Goal: Information Seeking & Learning: Learn about a topic

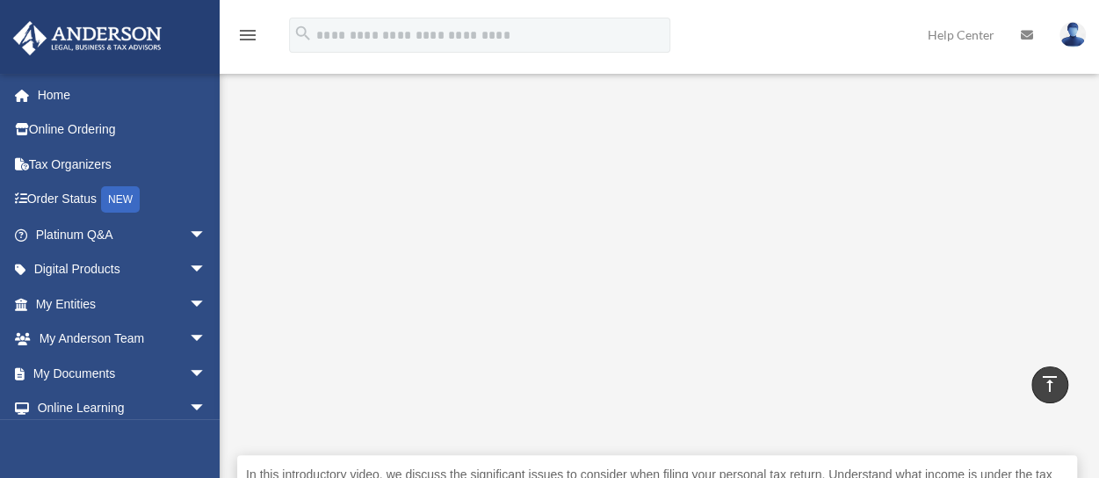
scroll to position [493, 0]
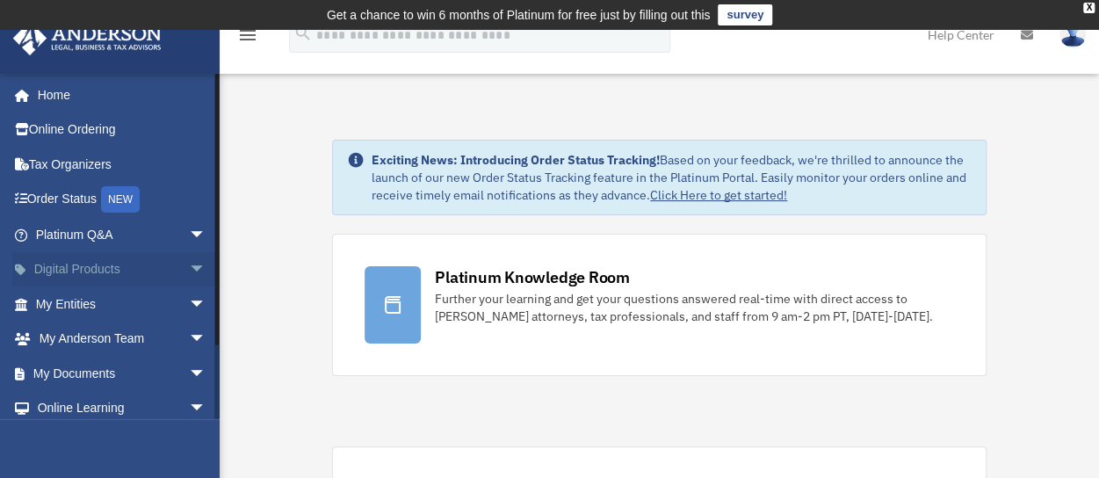
click at [139, 257] on link "Digital Products arrow_drop_down" at bounding box center [122, 269] width 221 height 35
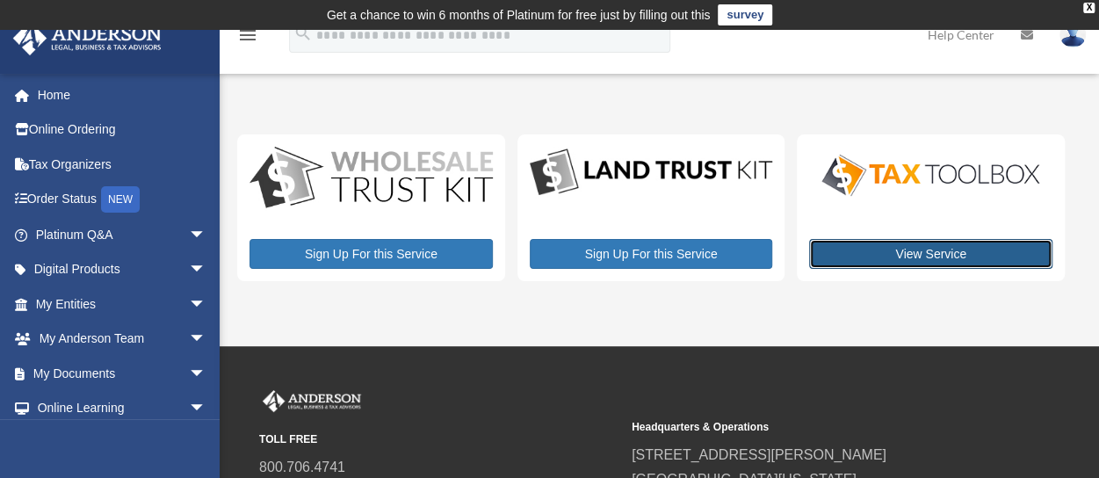
click at [919, 250] on link "View Service" at bounding box center [930, 254] width 243 height 30
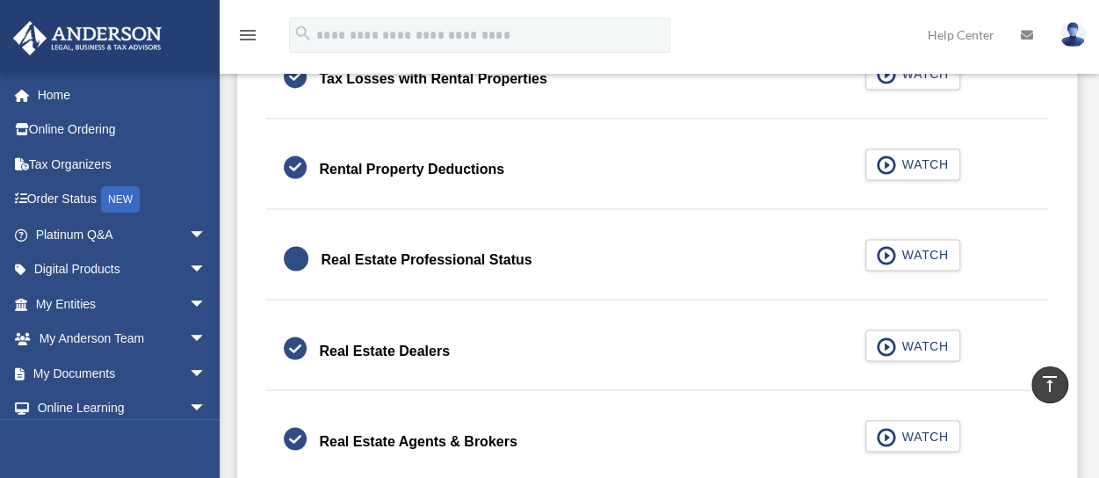
scroll to position [1325, 0]
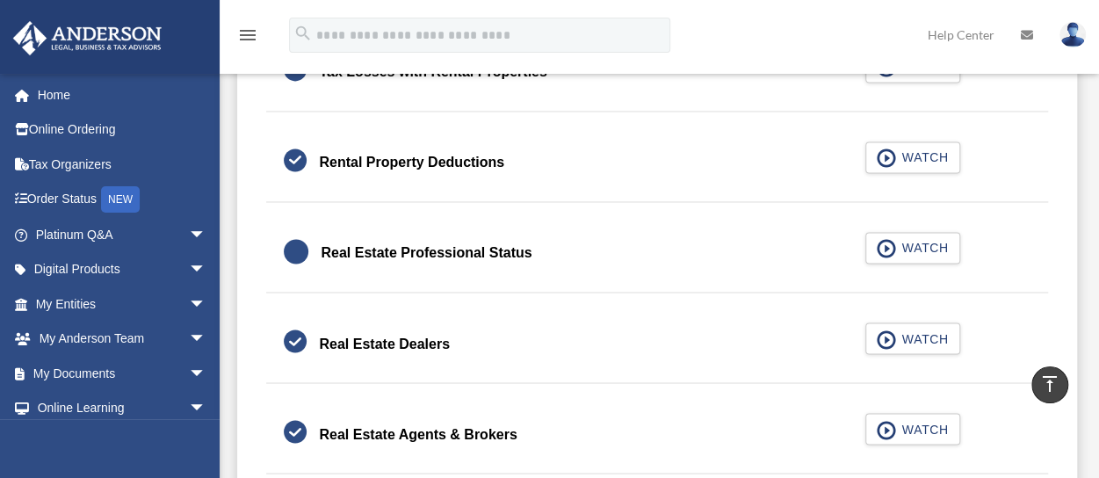
click at [490, 252] on div "Real Estate Professional Status" at bounding box center [426, 253] width 211 height 25
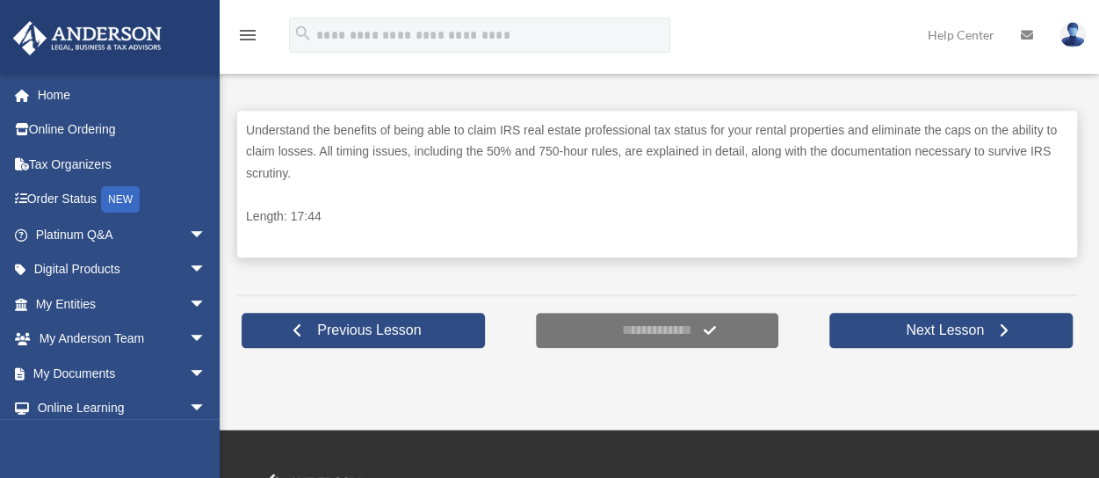
scroll to position [841, 0]
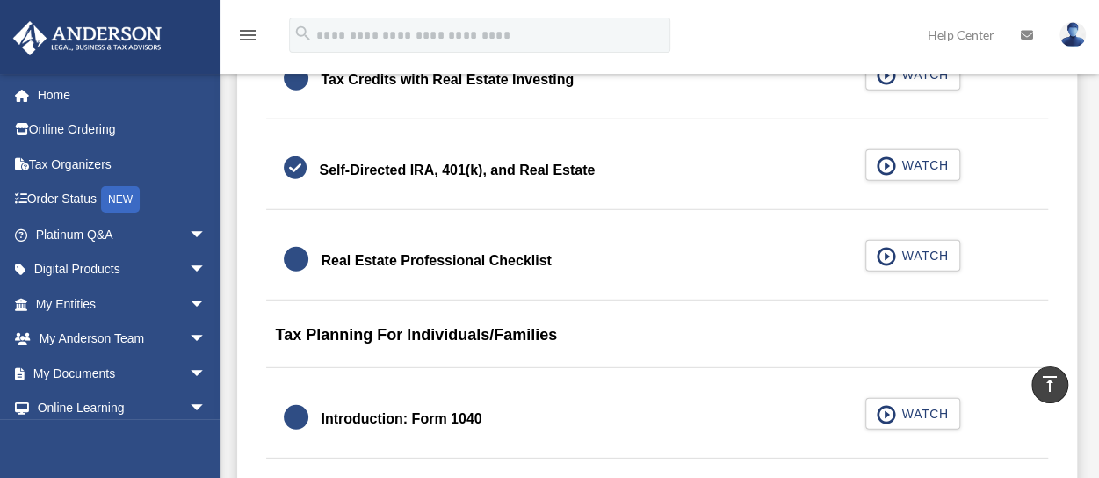
scroll to position [2320, 0]
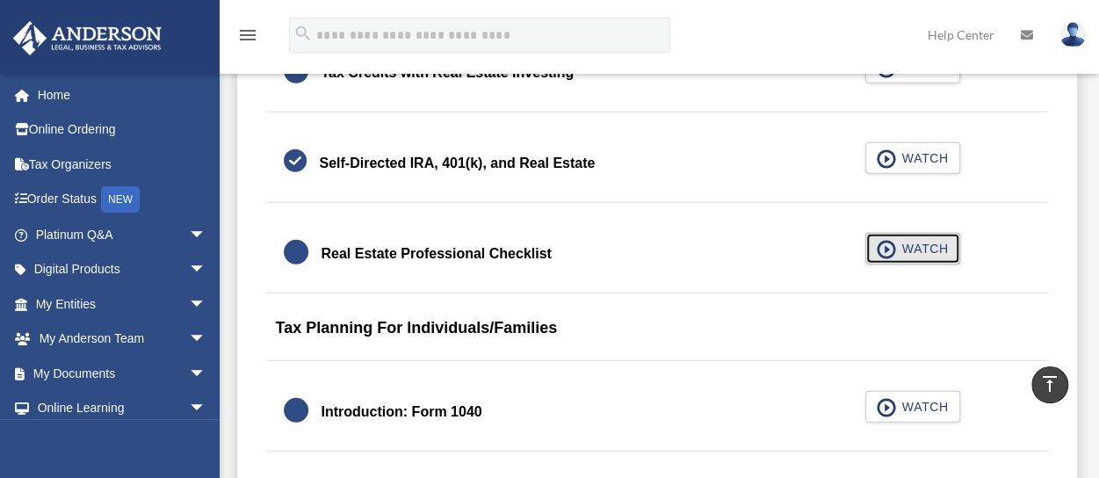
click at [896, 240] on span "button" at bounding box center [887, 249] width 20 height 19
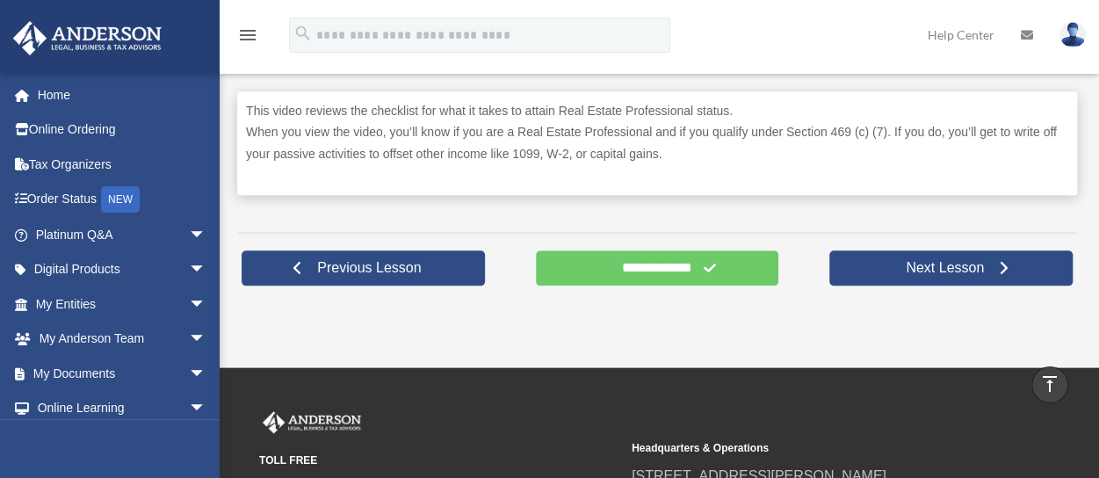
scroll to position [861, 0]
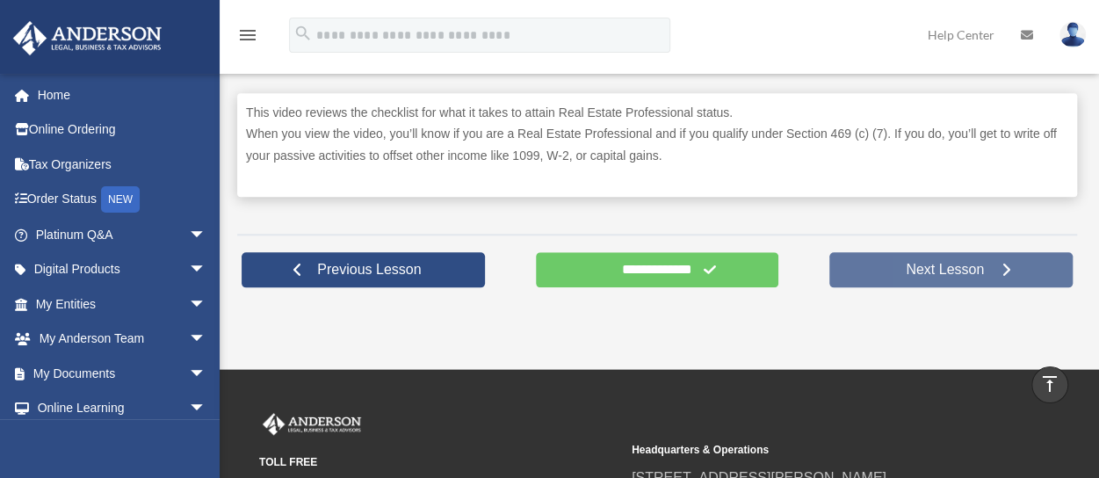
click at [977, 270] on span "Next Lesson" at bounding box center [945, 270] width 106 height 18
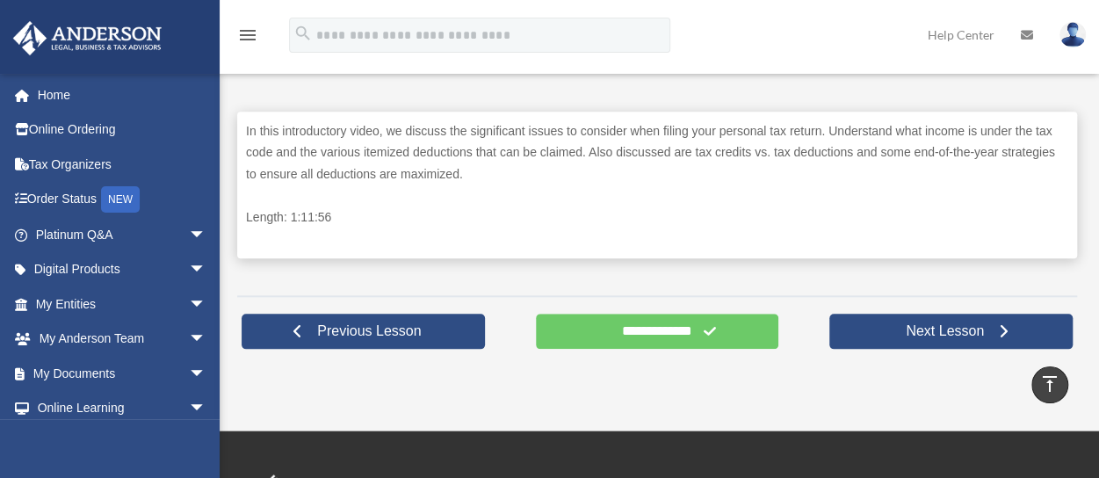
scroll to position [858, 0]
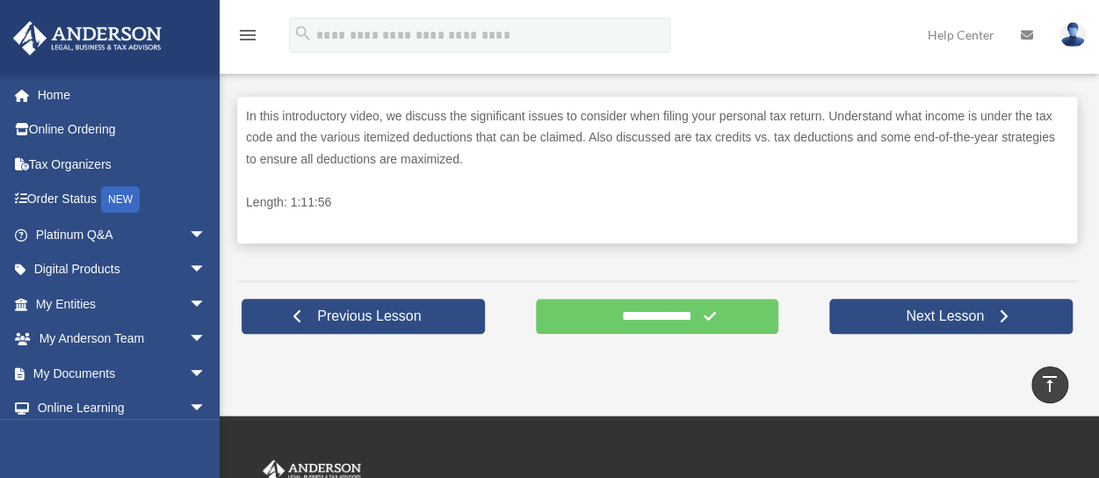
click at [708, 315] on form "**********" at bounding box center [657, 316] width 243 height 35
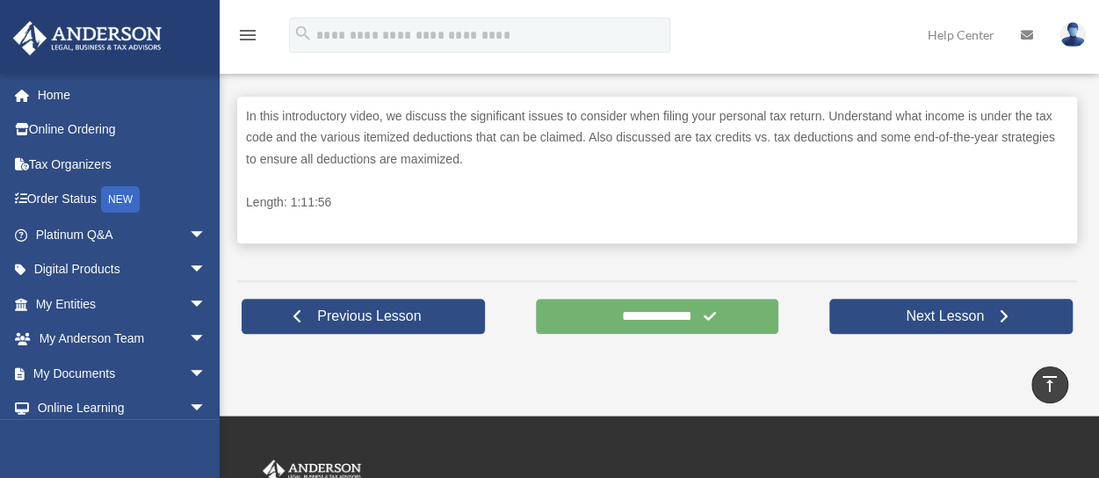
click at [604, 312] on input "**********" at bounding box center [657, 316] width 243 height 35
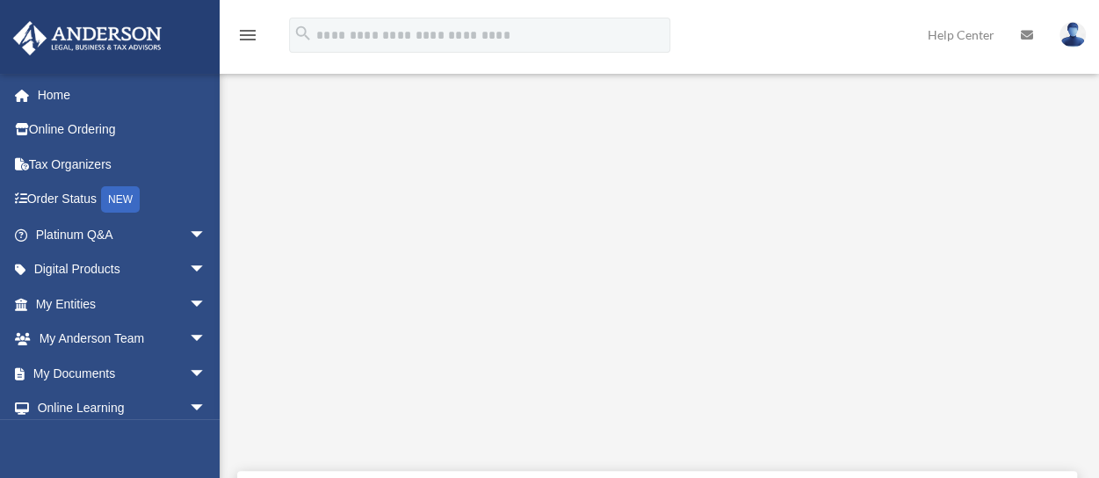
scroll to position [494, 0]
